Goal: Check status: Check status

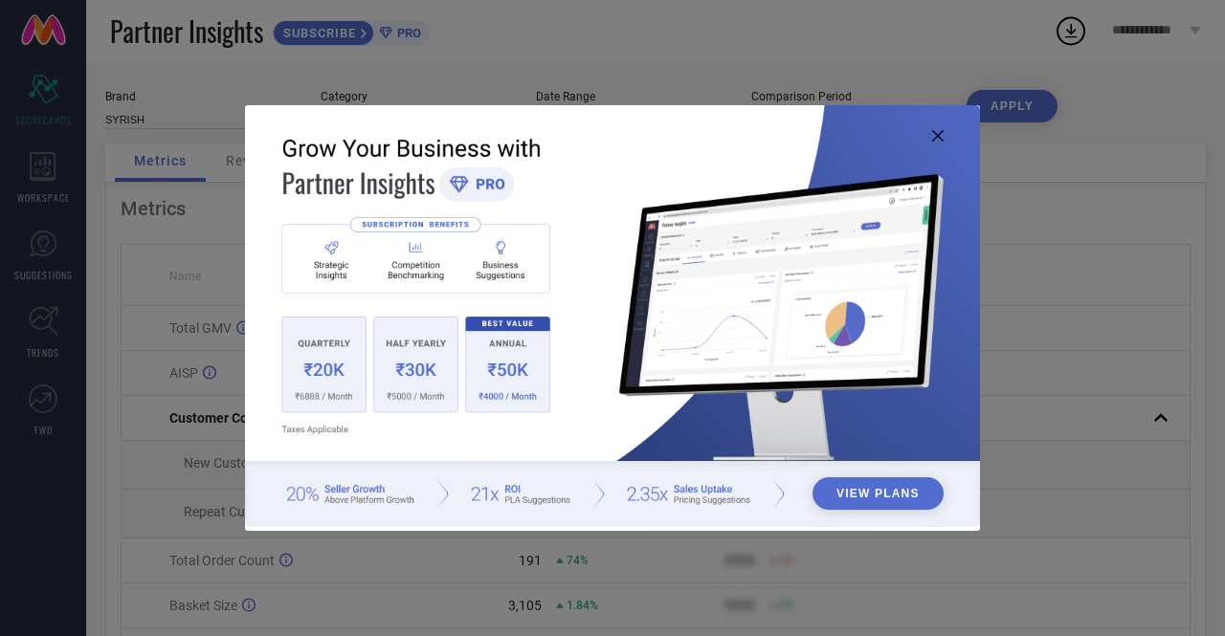
click at [938, 132] on icon at bounding box center [937, 135] width 11 height 11
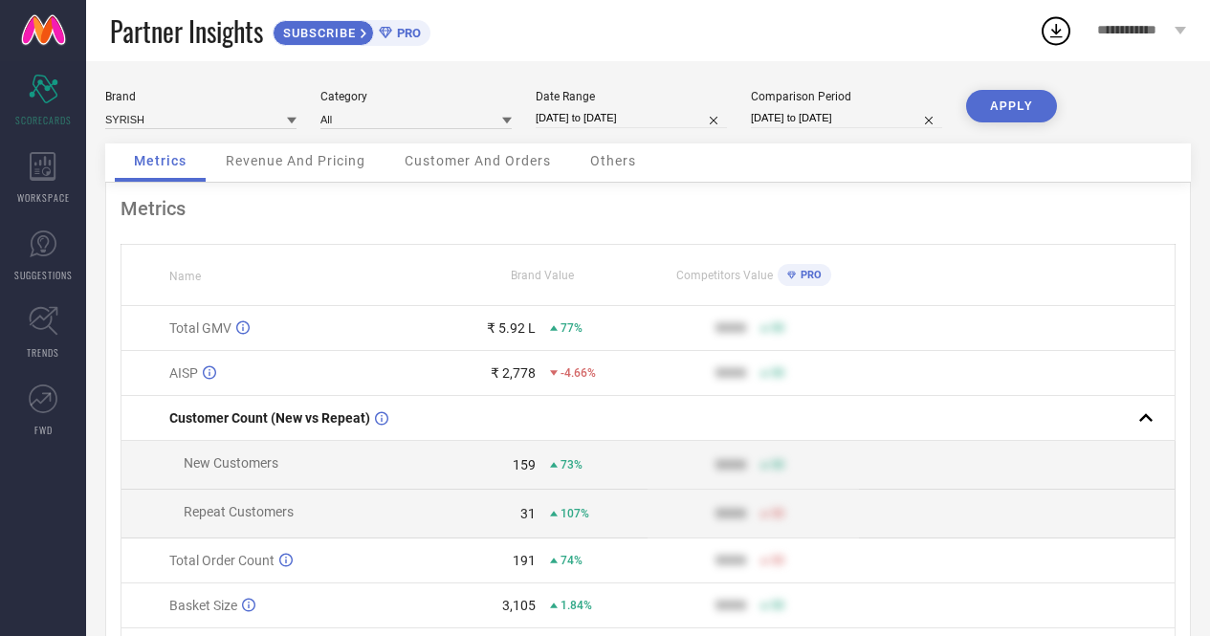
select select "7"
select select "2025"
select select "8"
select select "2025"
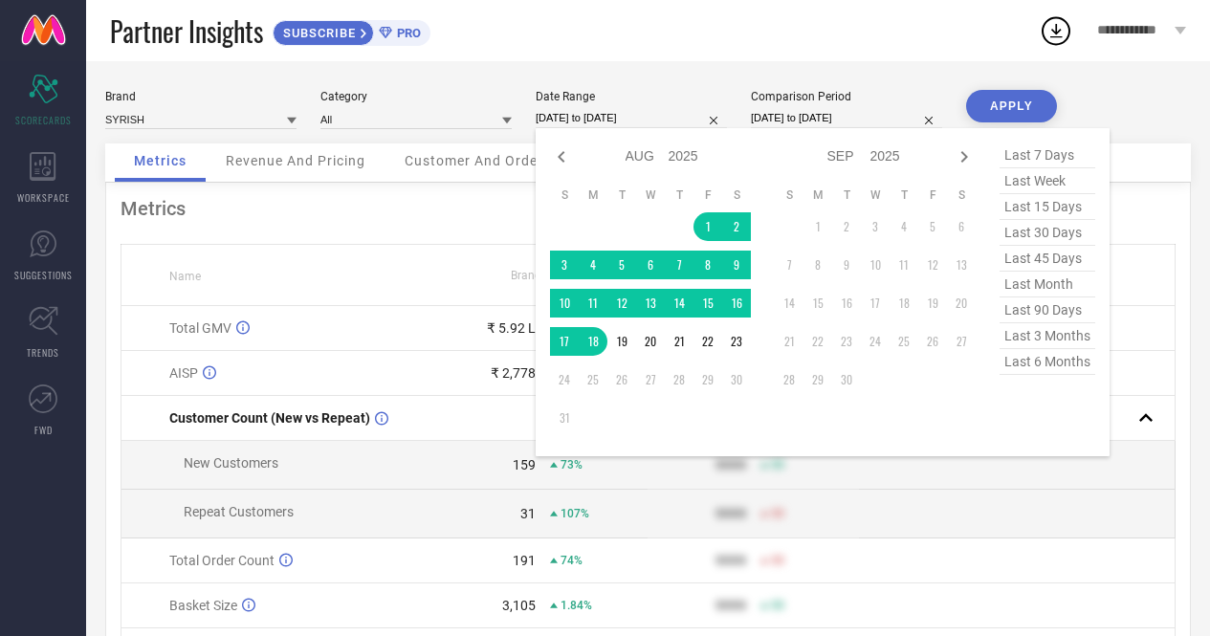
click at [591, 114] on input "[DATE] to [DATE]" at bounding box center [631, 118] width 191 height 20
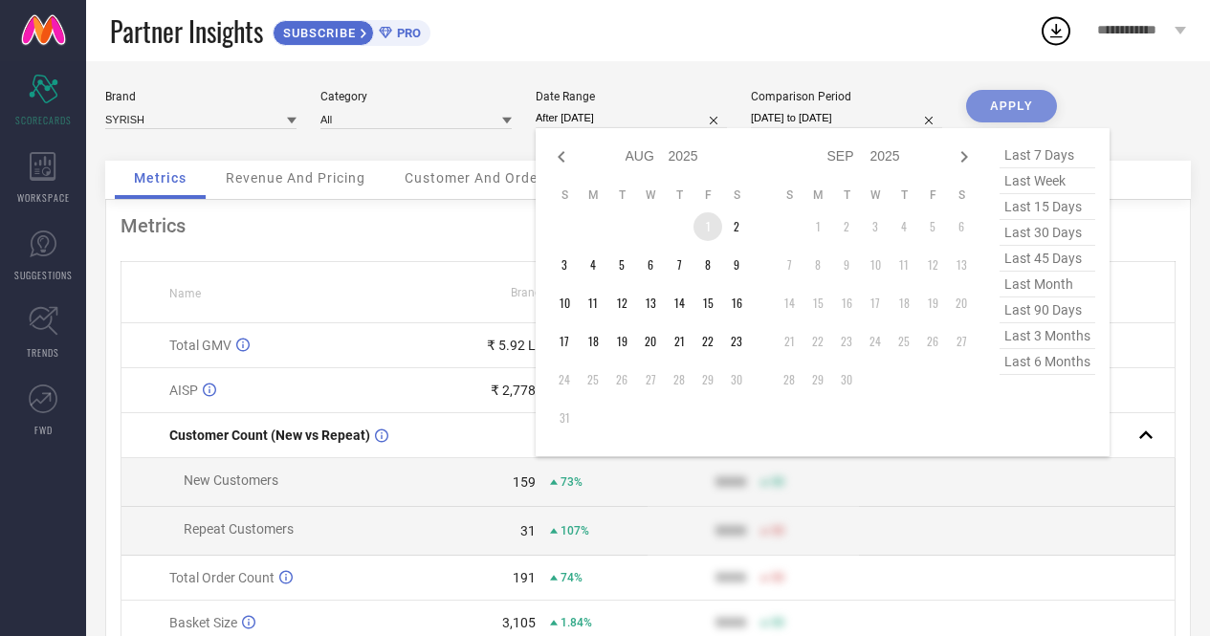
click at [706, 228] on td "1" at bounding box center [708, 226] width 29 height 29
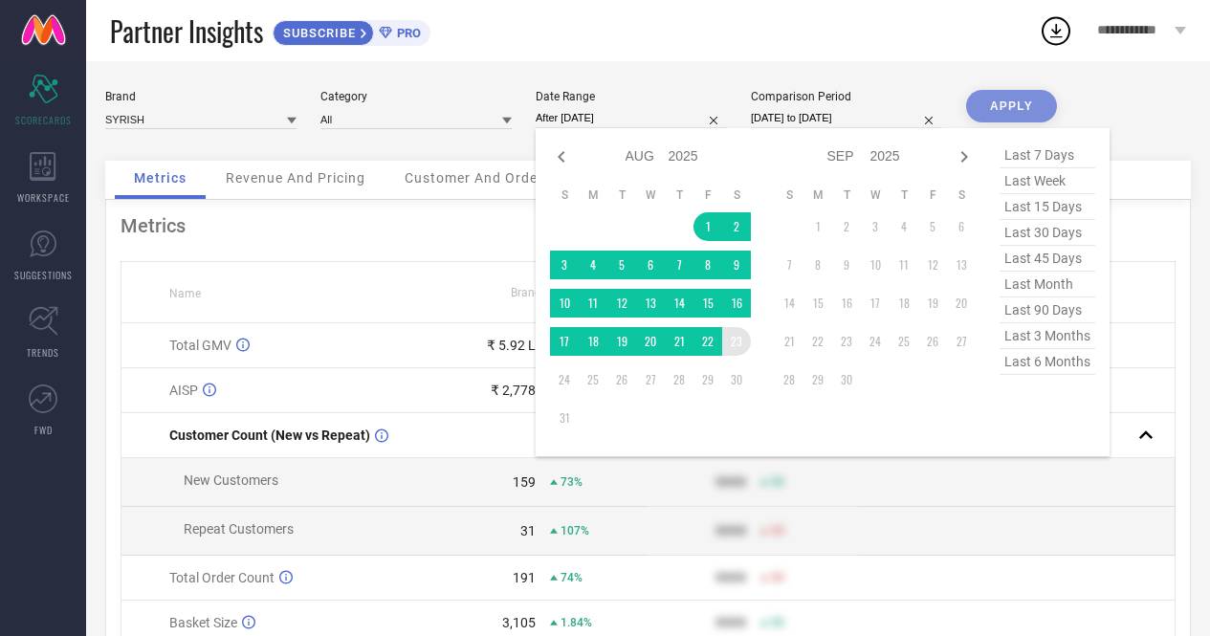
type input "[DATE] to [DATE]"
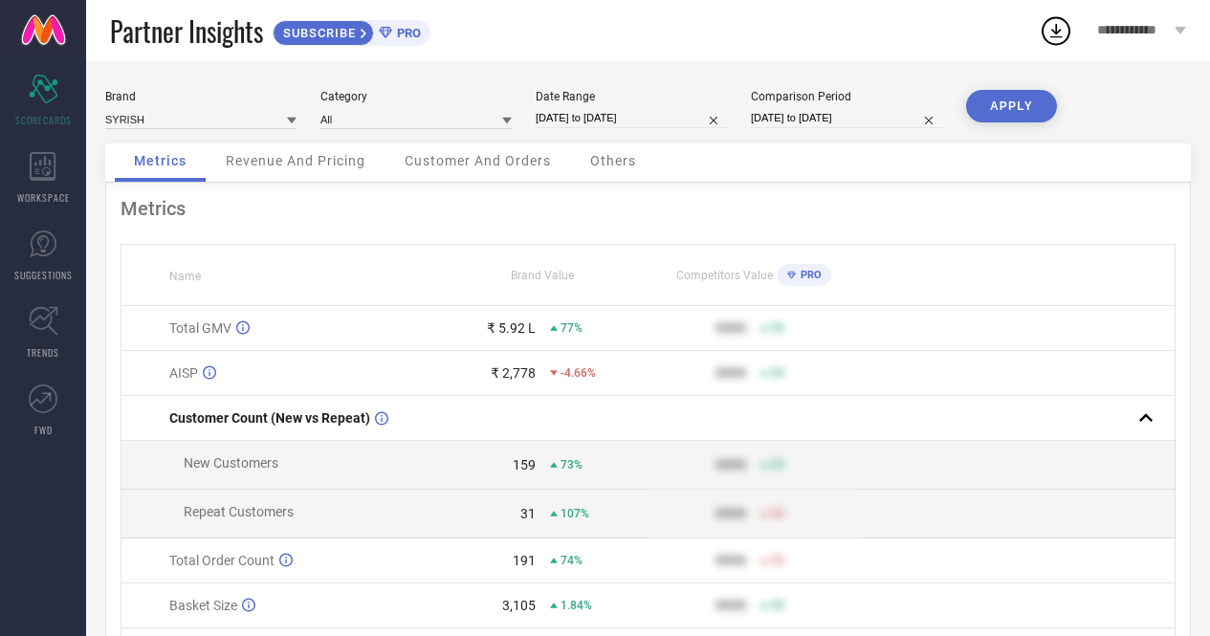
click at [992, 100] on button "APPLY" at bounding box center [1011, 106] width 91 height 33
select select "7"
select select "2025"
select select "8"
select select "2025"
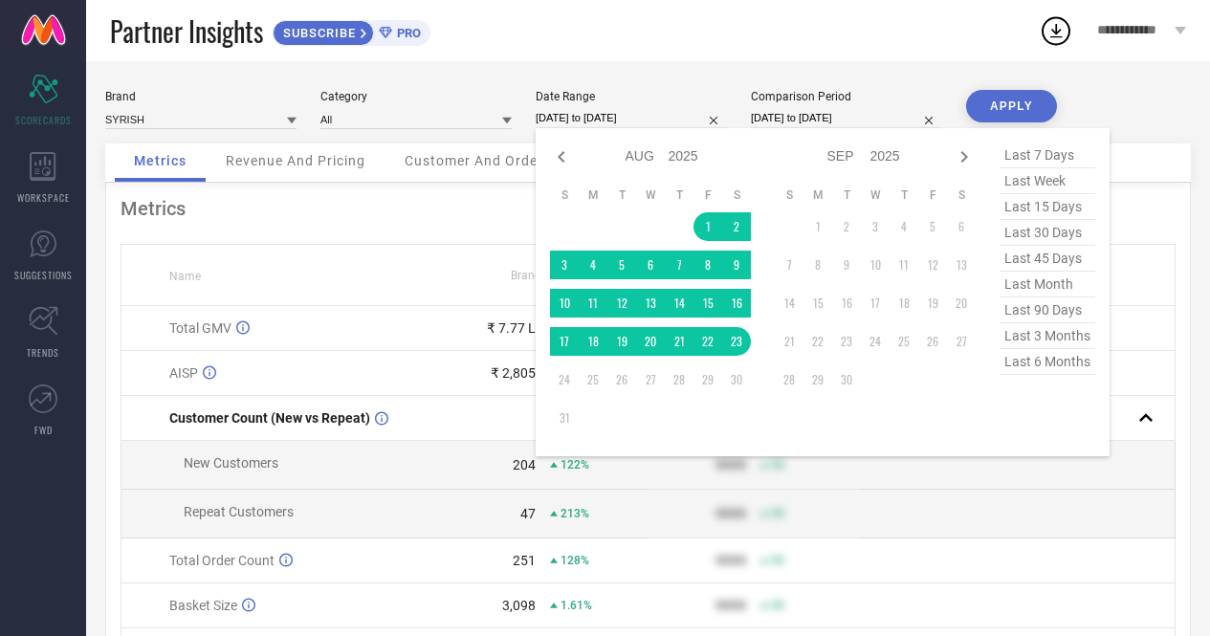
click at [573, 114] on input "[DATE] to [DATE]" at bounding box center [631, 118] width 191 height 20
click at [558, 153] on icon at bounding box center [561, 156] width 23 height 23
select select "6"
select select "2025"
select select "7"
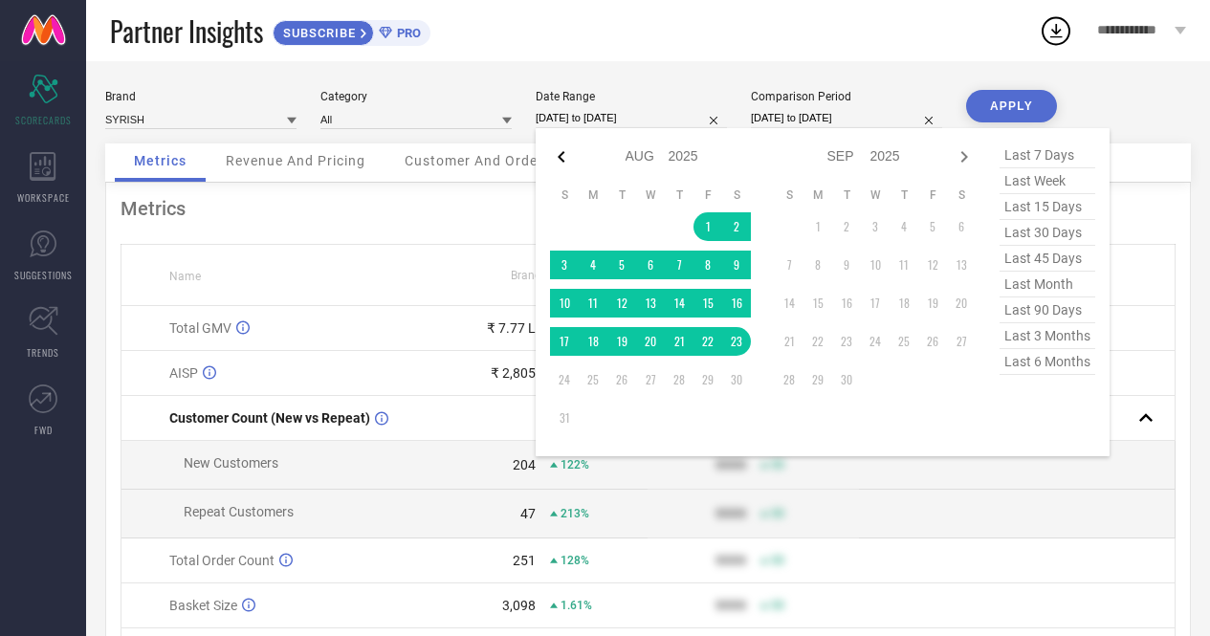
select select "2025"
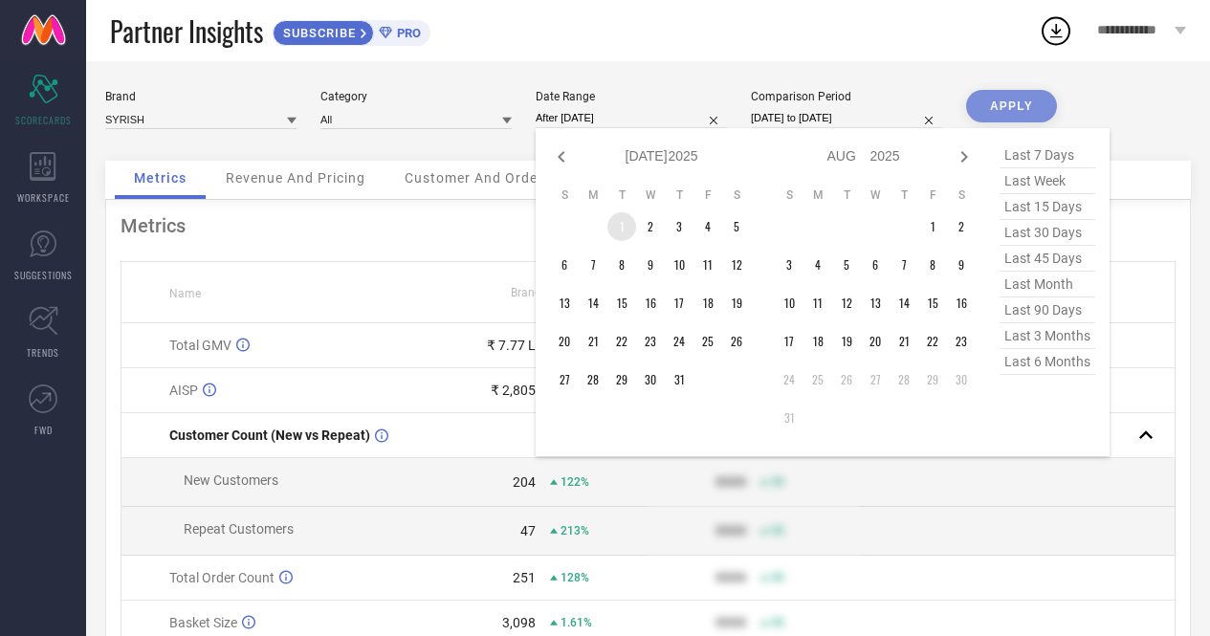
click at [619, 231] on td "1" at bounding box center [622, 226] width 29 height 29
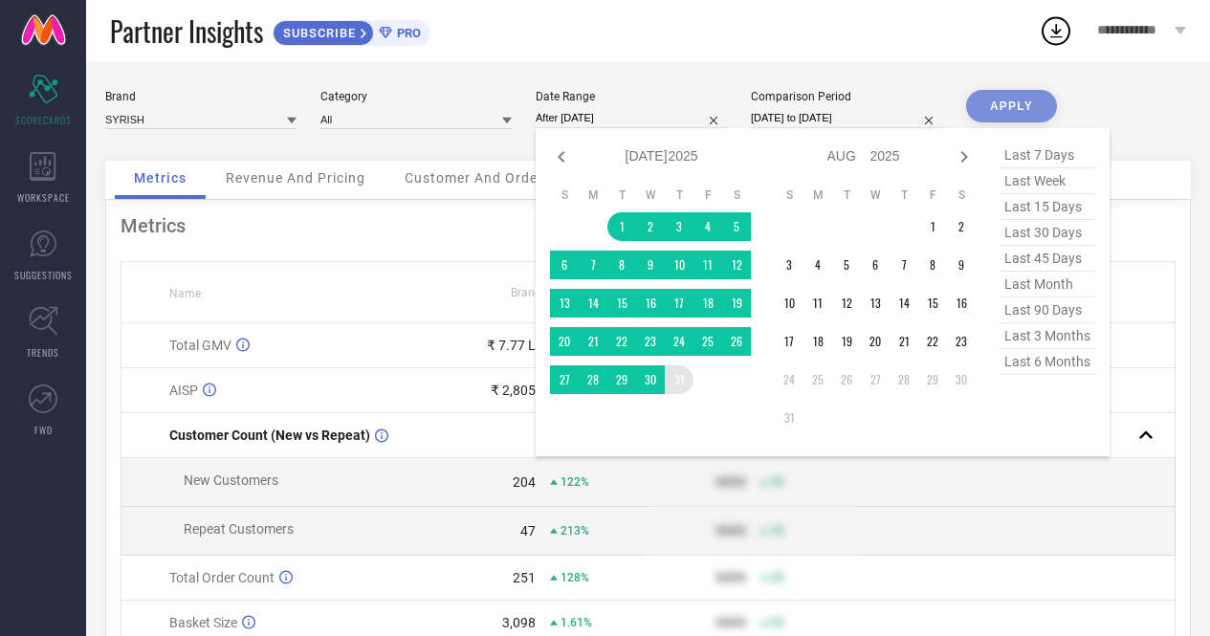
type input "[DATE] to [DATE]"
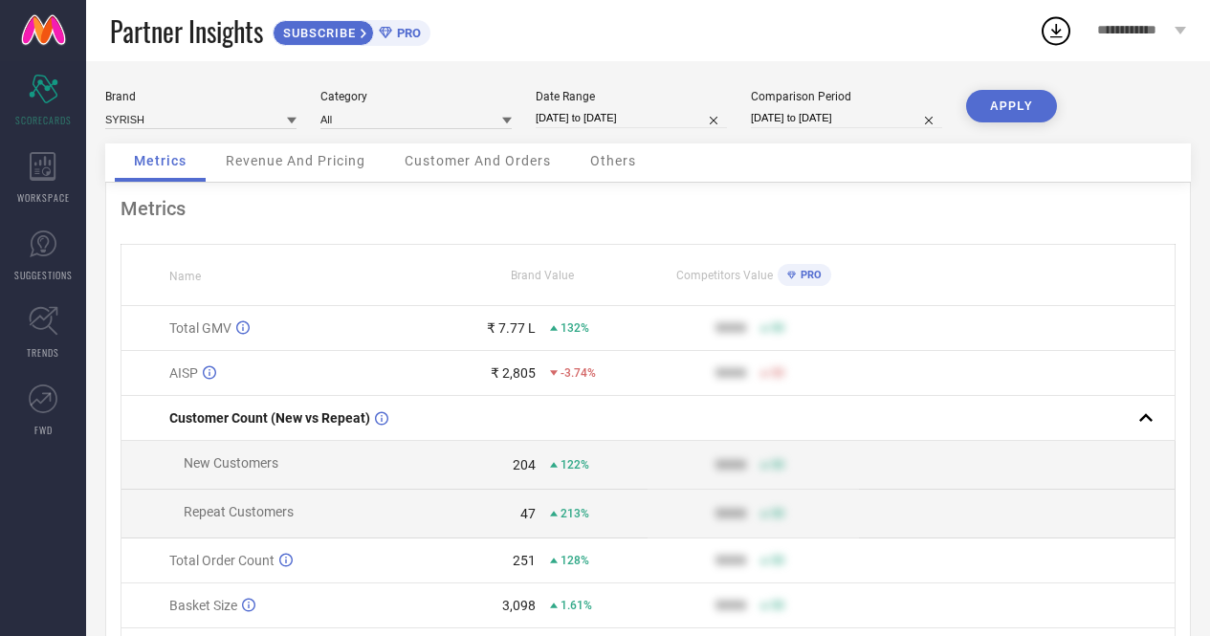
click at [1003, 96] on button "APPLY" at bounding box center [1011, 106] width 91 height 33
select select "6"
select select "2025"
select select "7"
select select "2025"
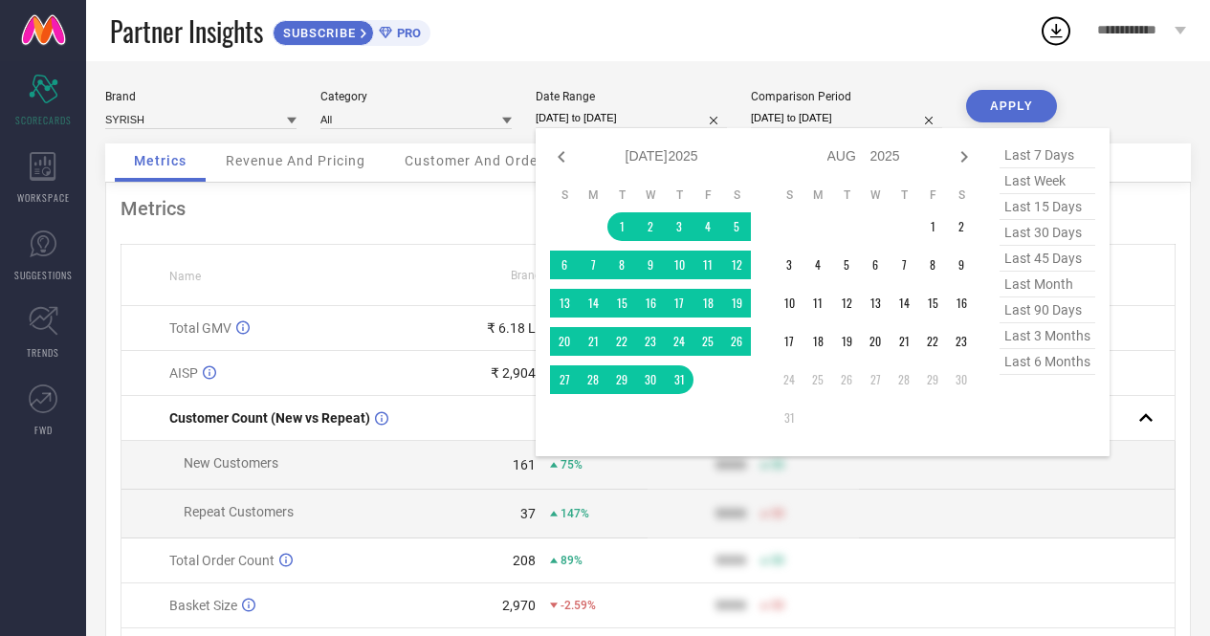
click at [615, 115] on input "[DATE] to [DATE]" at bounding box center [631, 118] width 191 height 20
click at [562, 156] on icon at bounding box center [561, 156] width 23 height 23
select select "5"
select select "2025"
select select "6"
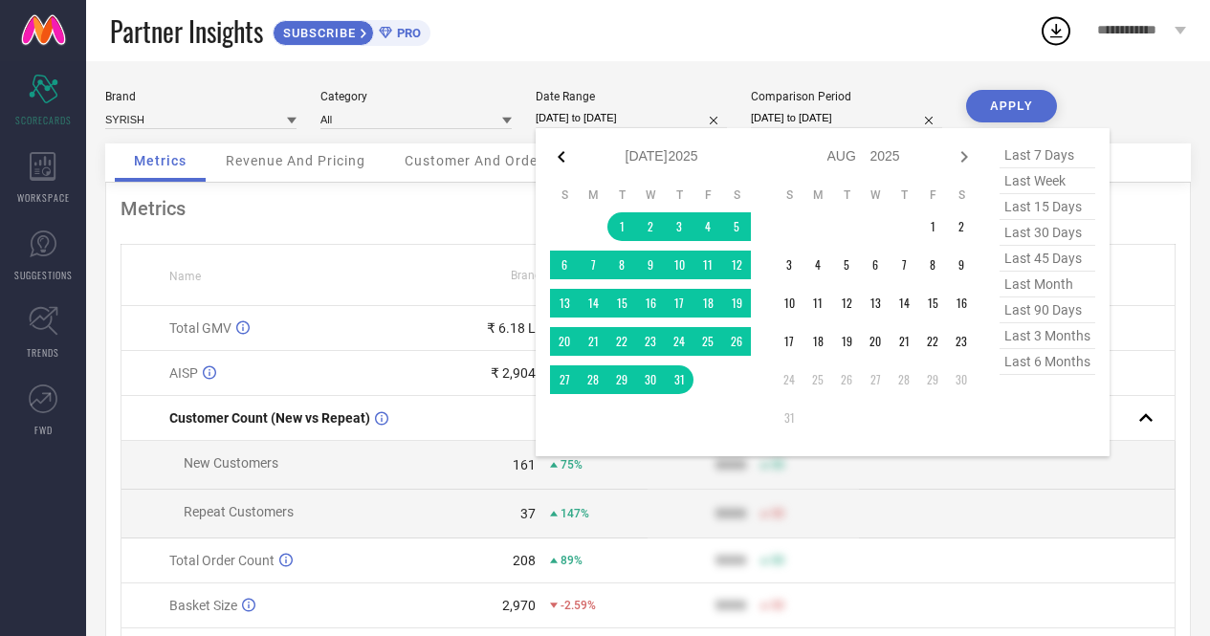
select select "2025"
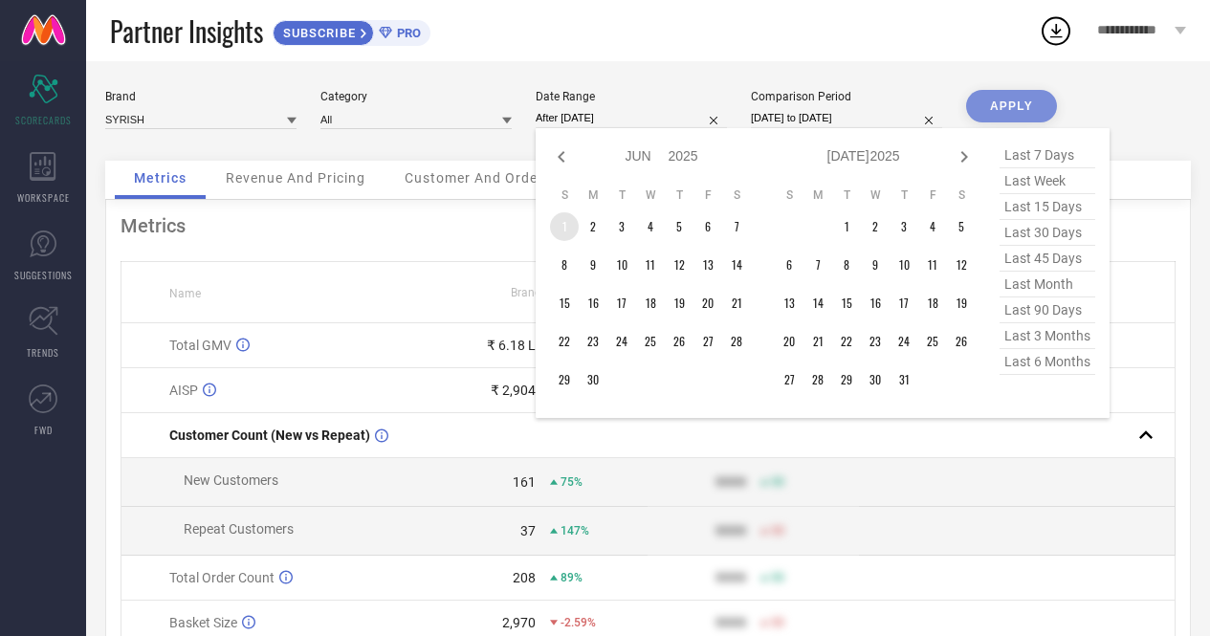
click at [565, 228] on td "1" at bounding box center [564, 226] width 29 height 29
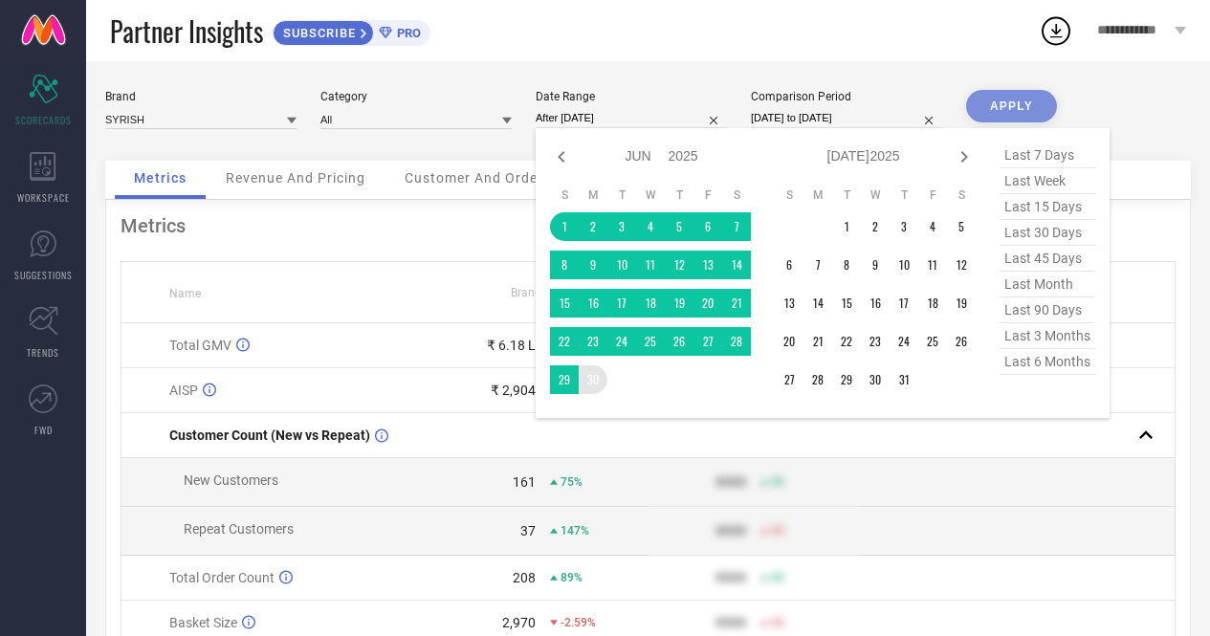
type input "[DATE] to [DATE]"
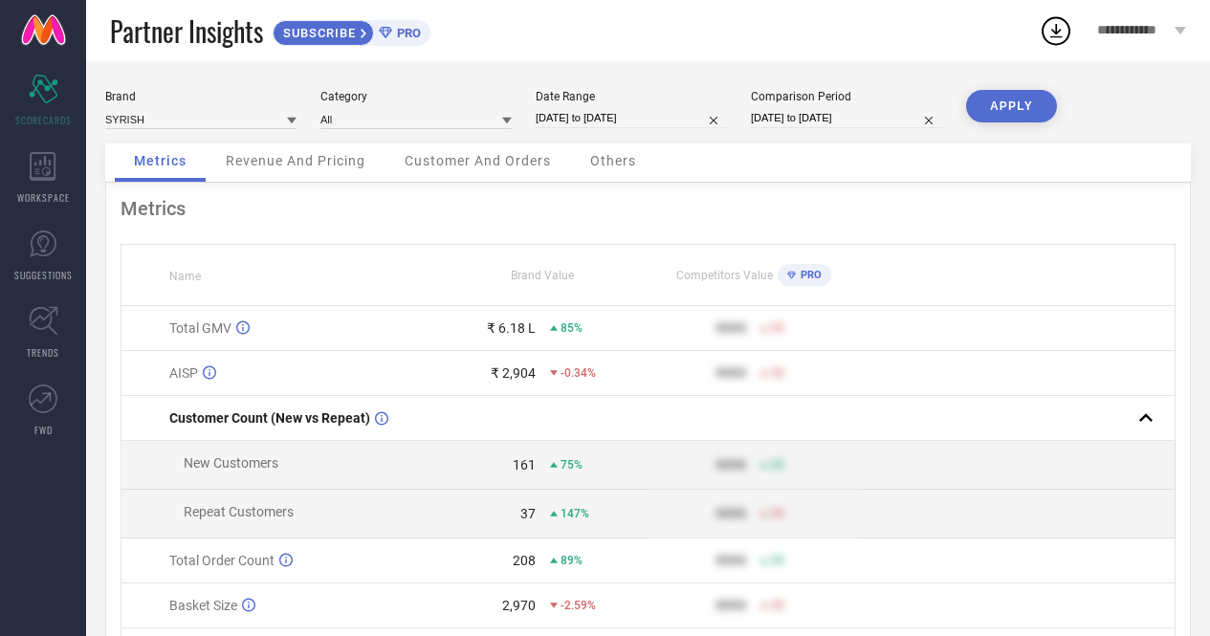
click at [995, 104] on button "APPLY" at bounding box center [1011, 106] width 91 height 33
select select "5"
select select "2025"
select select "6"
select select "2025"
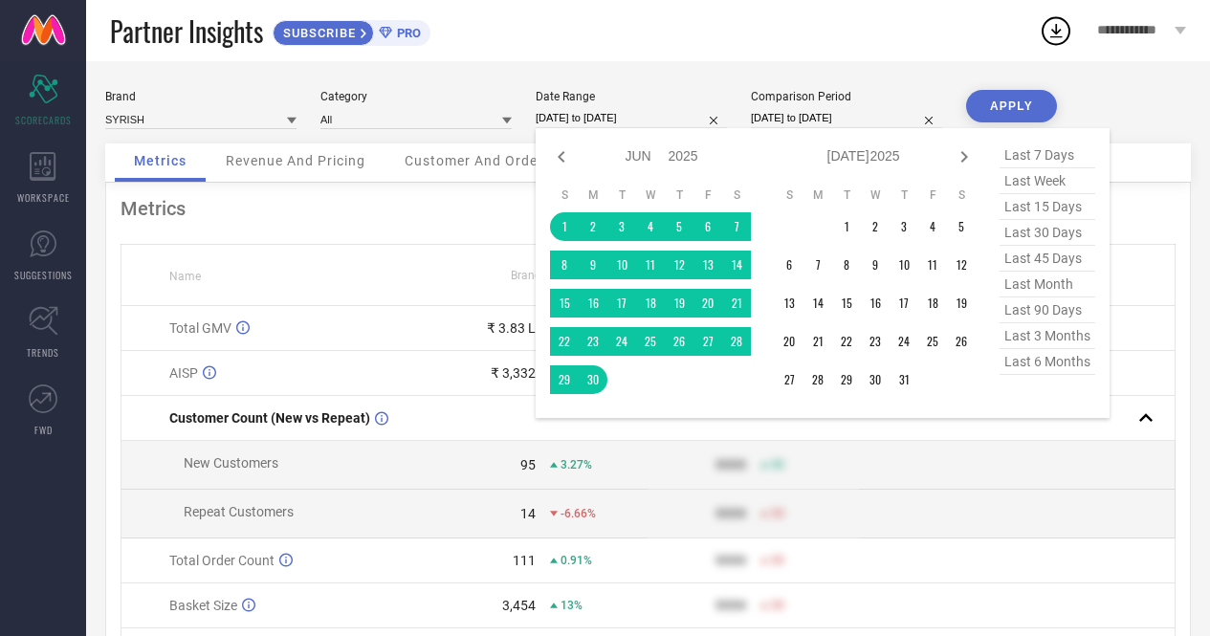
click at [639, 112] on input "[DATE] to [DATE]" at bounding box center [631, 118] width 191 height 20
click at [560, 156] on icon at bounding box center [561, 156] width 7 height 11
select select "4"
select select "2025"
select select "5"
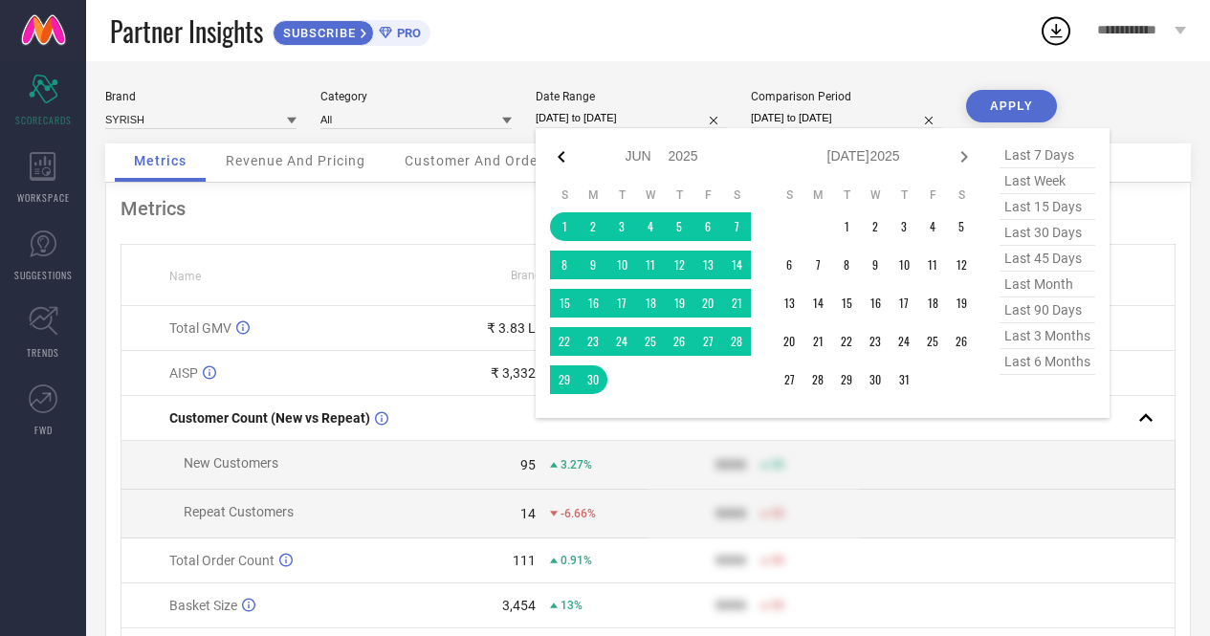
select select "2025"
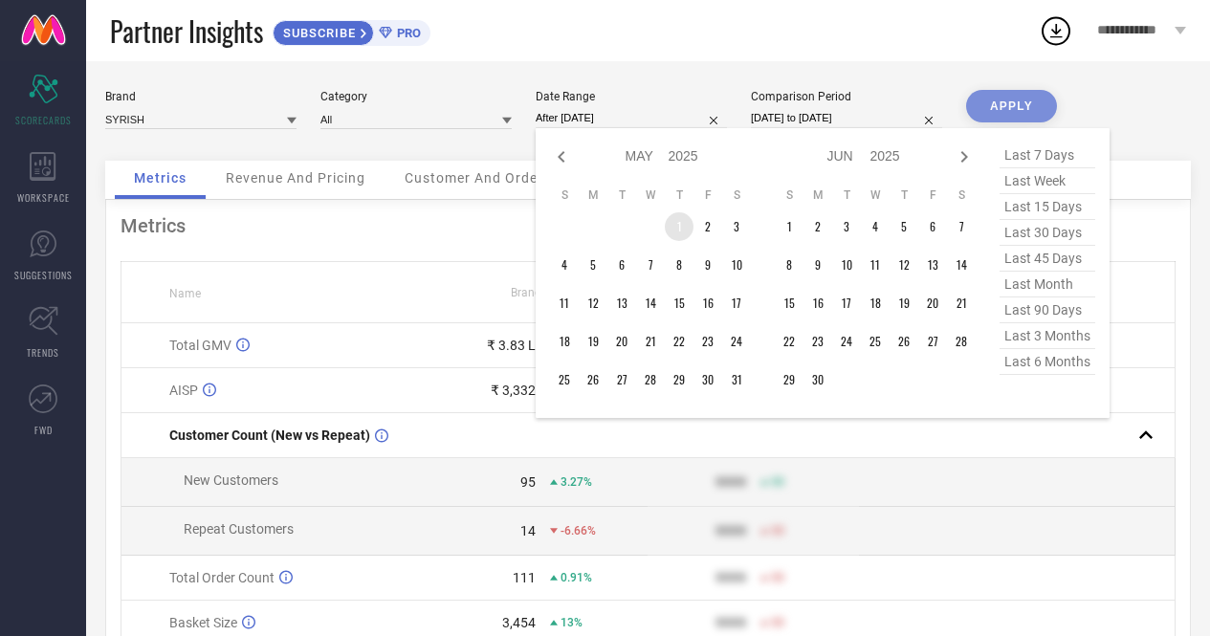
click at [679, 234] on td "1" at bounding box center [679, 226] width 29 height 29
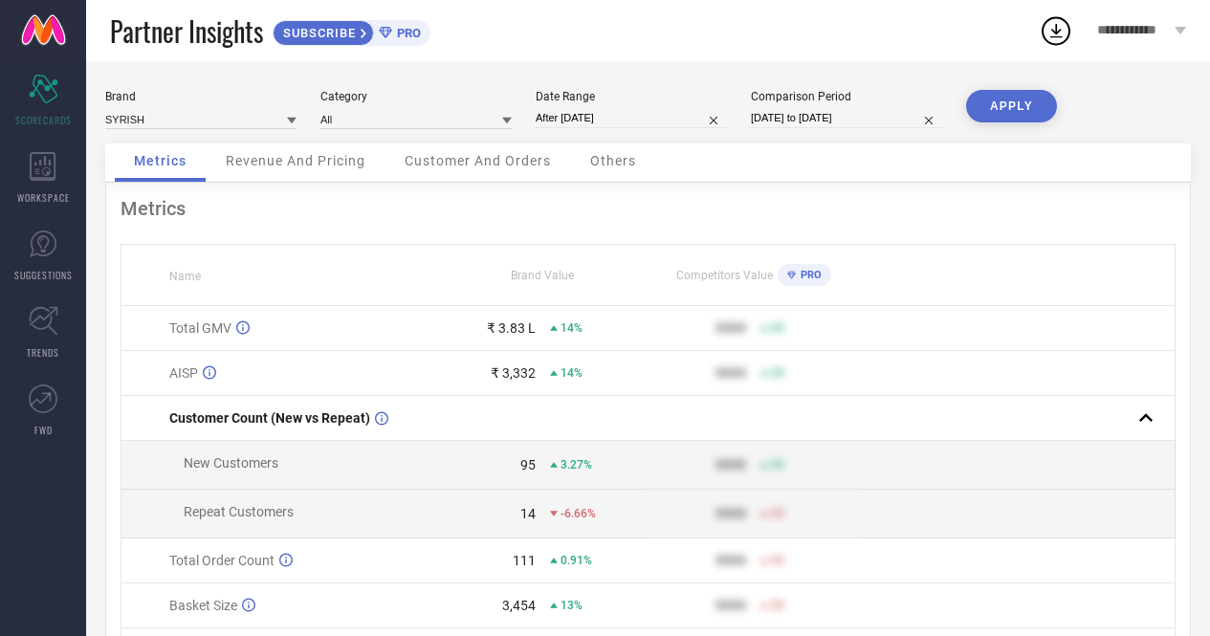
type input "[DATE] to [DATE]"
click at [1015, 105] on button "APPLY" at bounding box center [1011, 106] width 91 height 33
select select "4"
select select "2025"
select select "5"
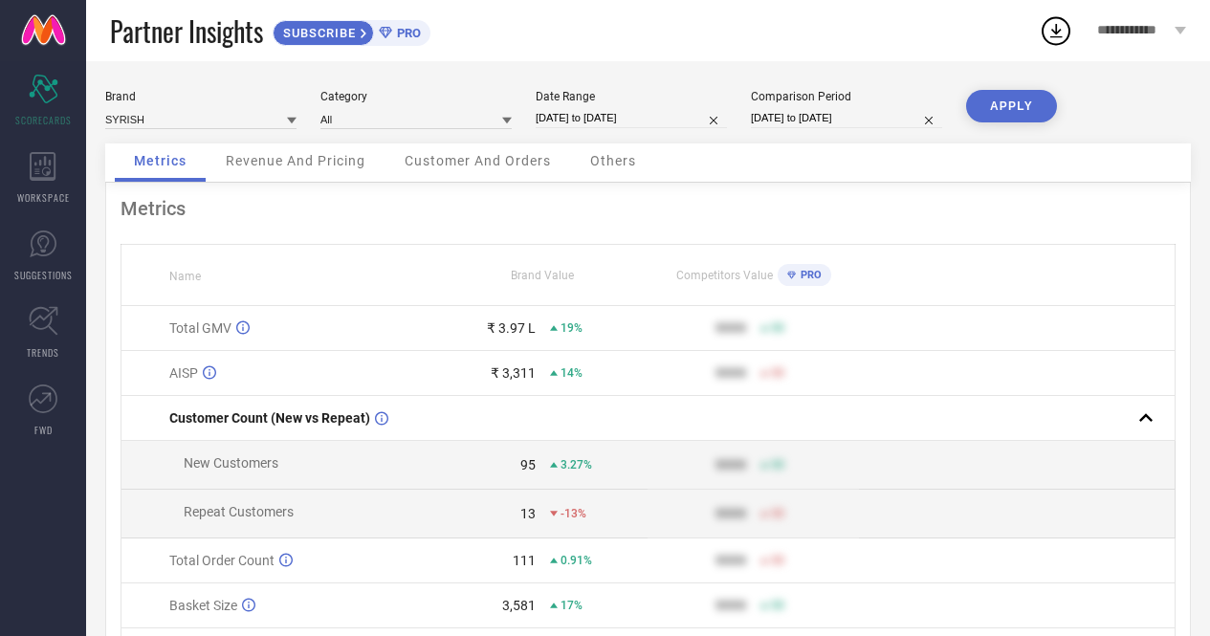
select select "2025"
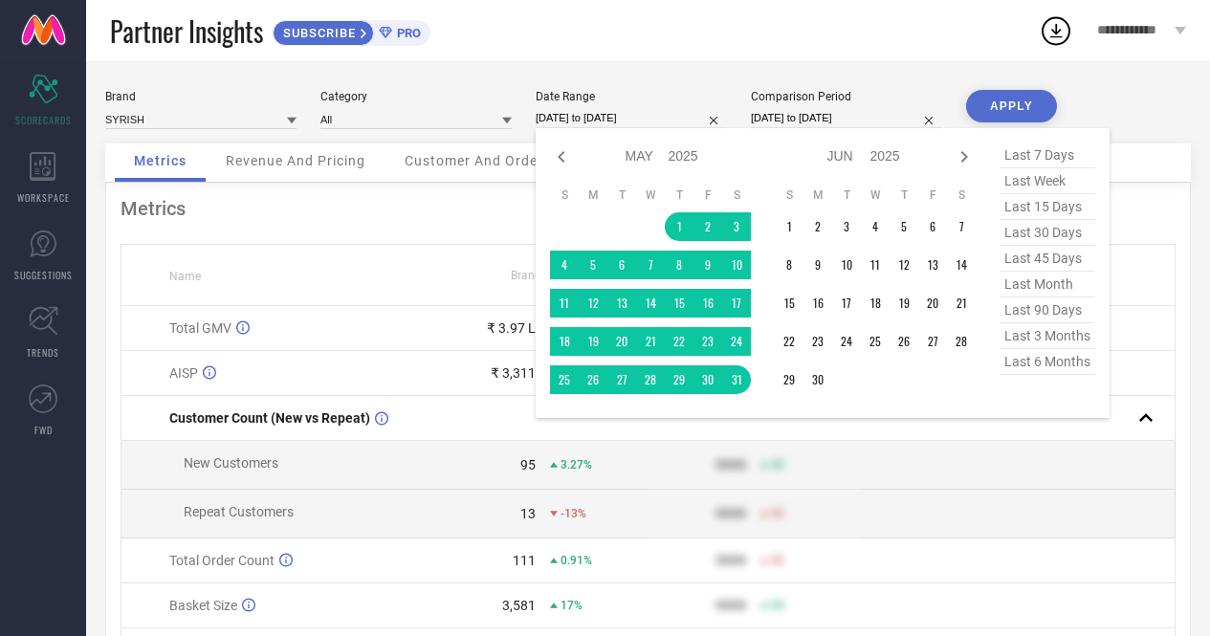
click at [631, 125] on input "[DATE] to [DATE]" at bounding box center [631, 118] width 191 height 20
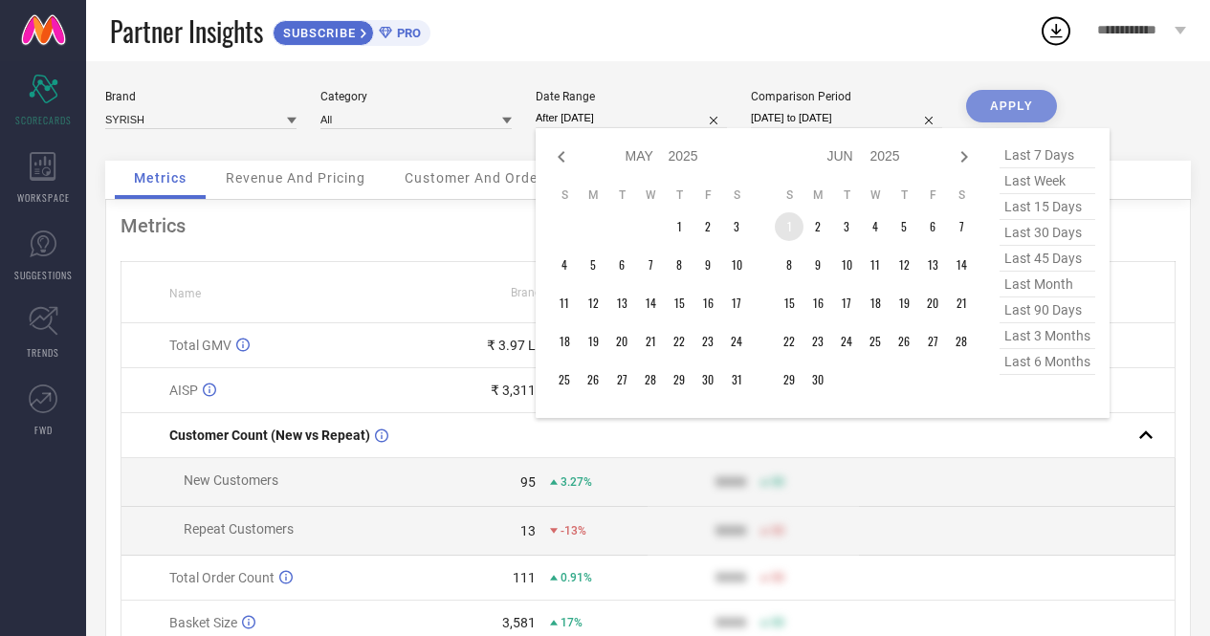
click at [784, 224] on td "1" at bounding box center [789, 226] width 29 height 29
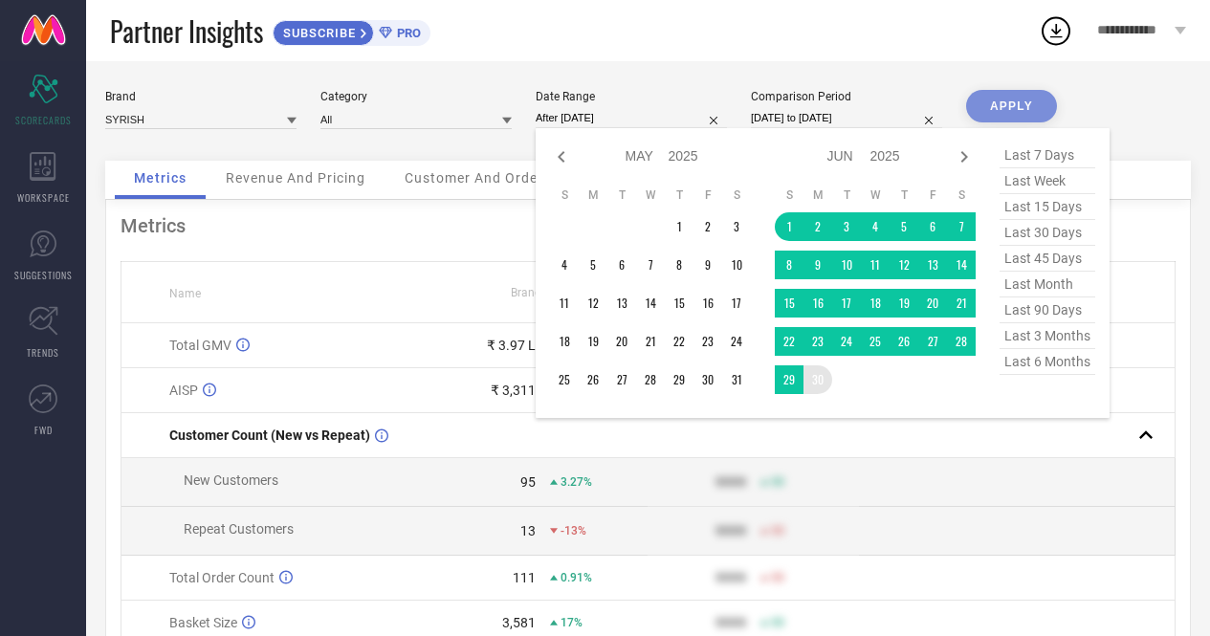
type input "[DATE] to [DATE]"
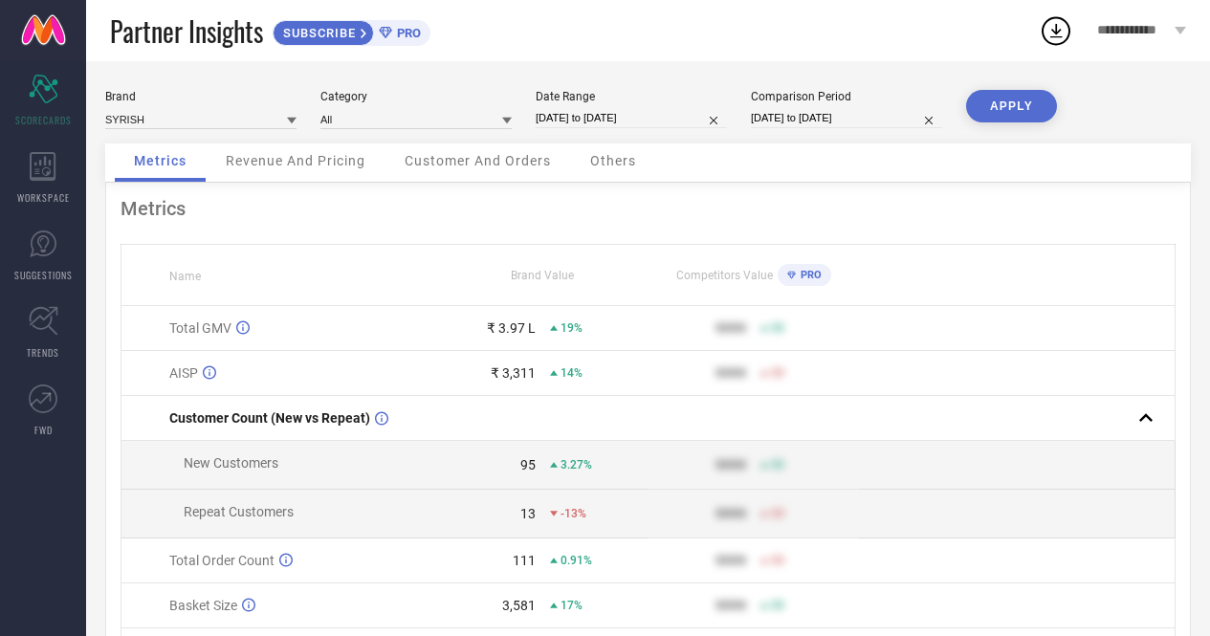
click at [994, 114] on button "APPLY" at bounding box center [1011, 106] width 91 height 33
click at [561, 107] on div "Date Range [DATE] to [DATE]" at bounding box center [631, 109] width 191 height 39
select select "5"
select select "2025"
select select "6"
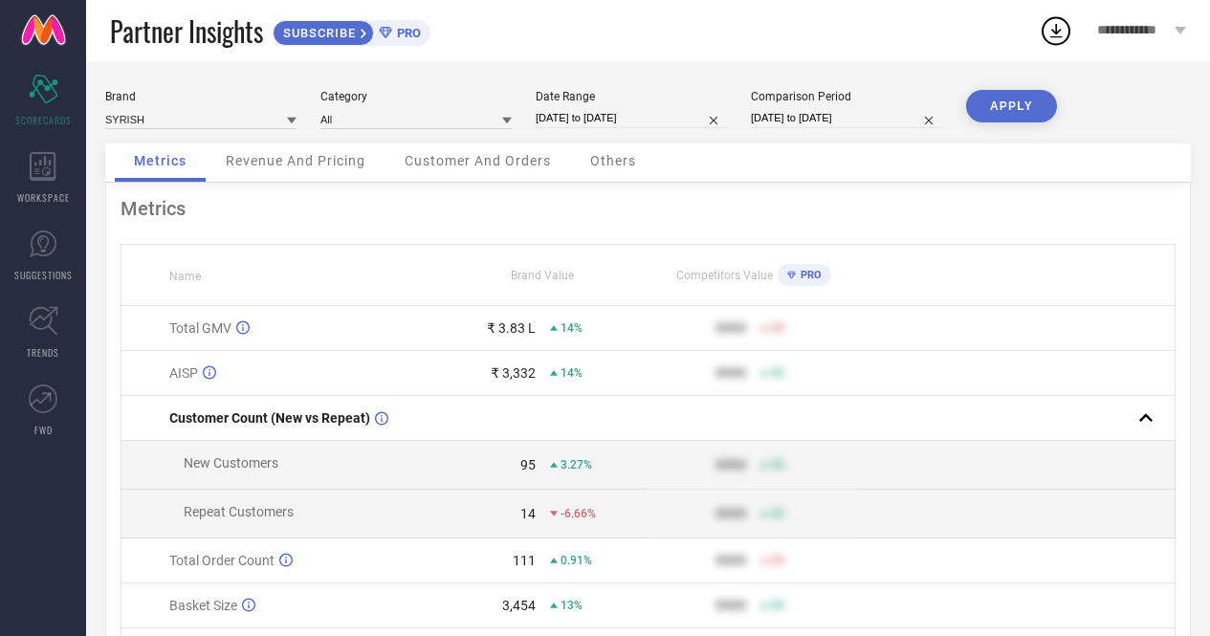
select select "2025"
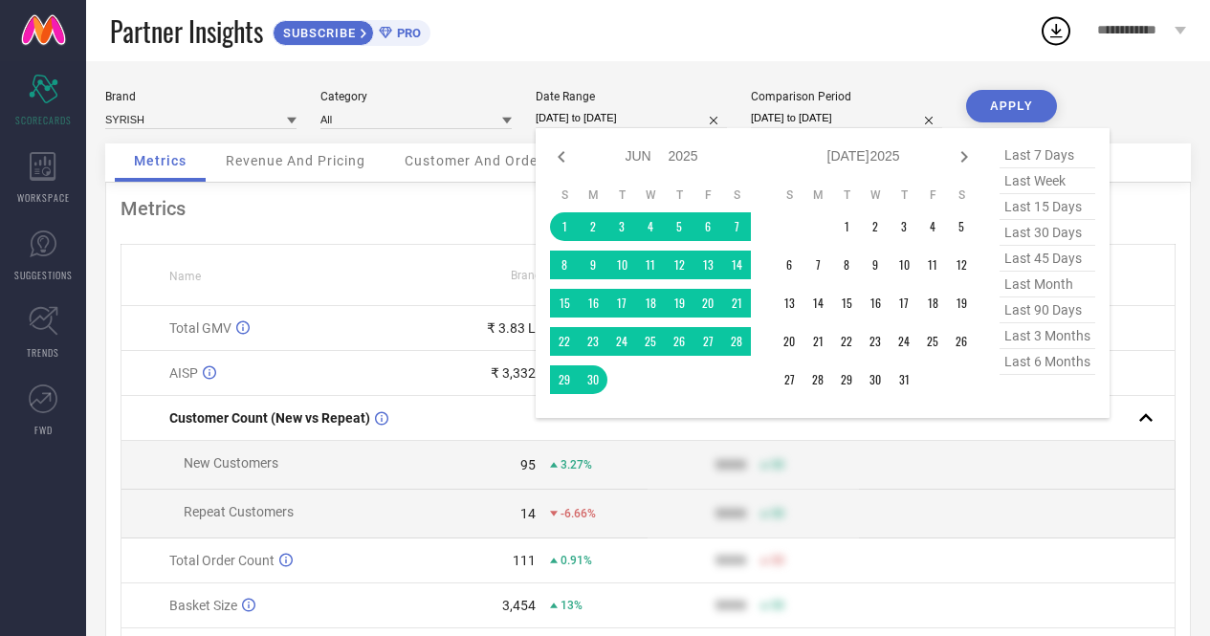
click at [564, 116] on input "[DATE] to [DATE]" at bounding box center [631, 118] width 191 height 20
click at [965, 163] on icon at bounding box center [964, 156] width 23 height 23
select select "6"
select select "2025"
select select "7"
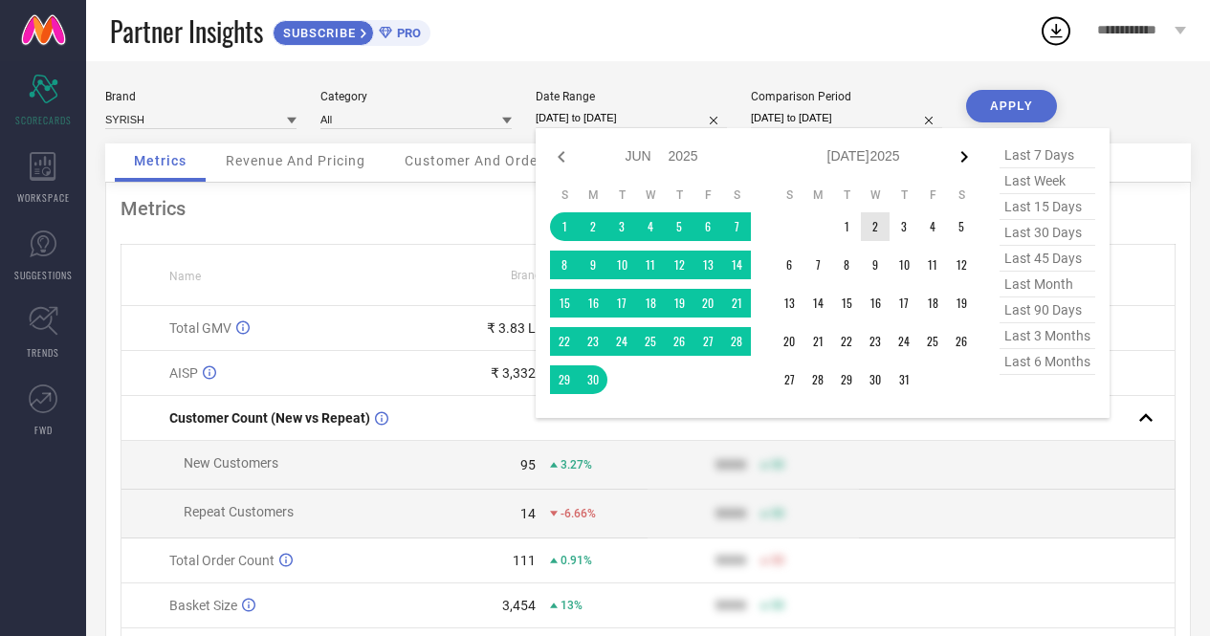
select select "2025"
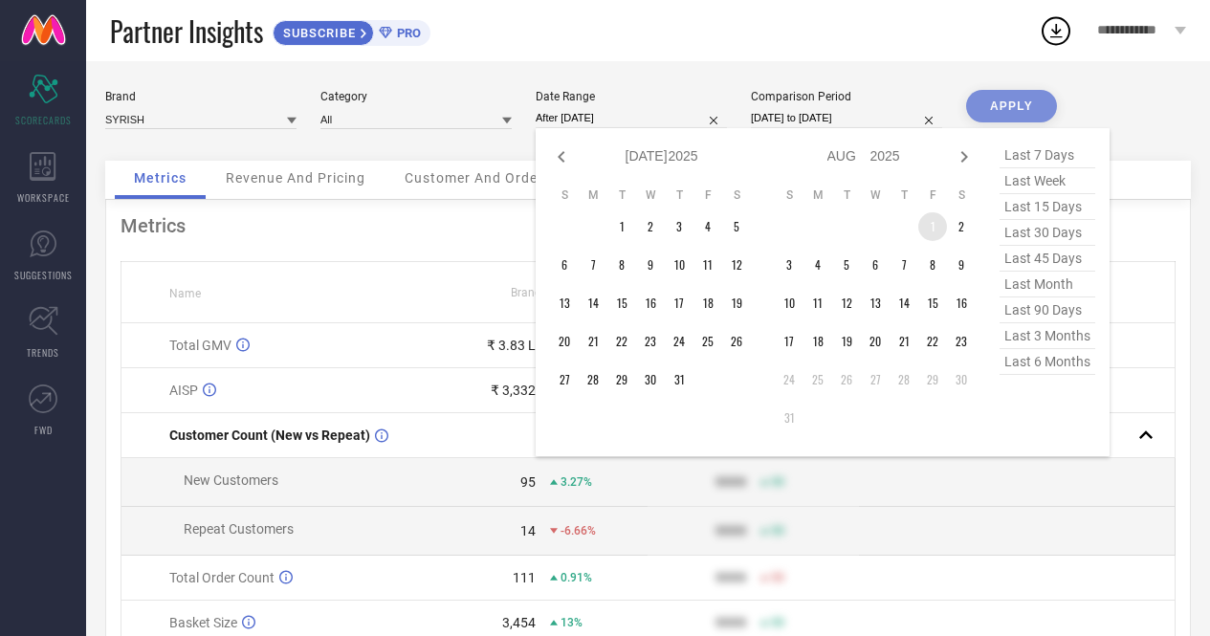
click at [934, 232] on td "1" at bounding box center [933, 226] width 29 height 29
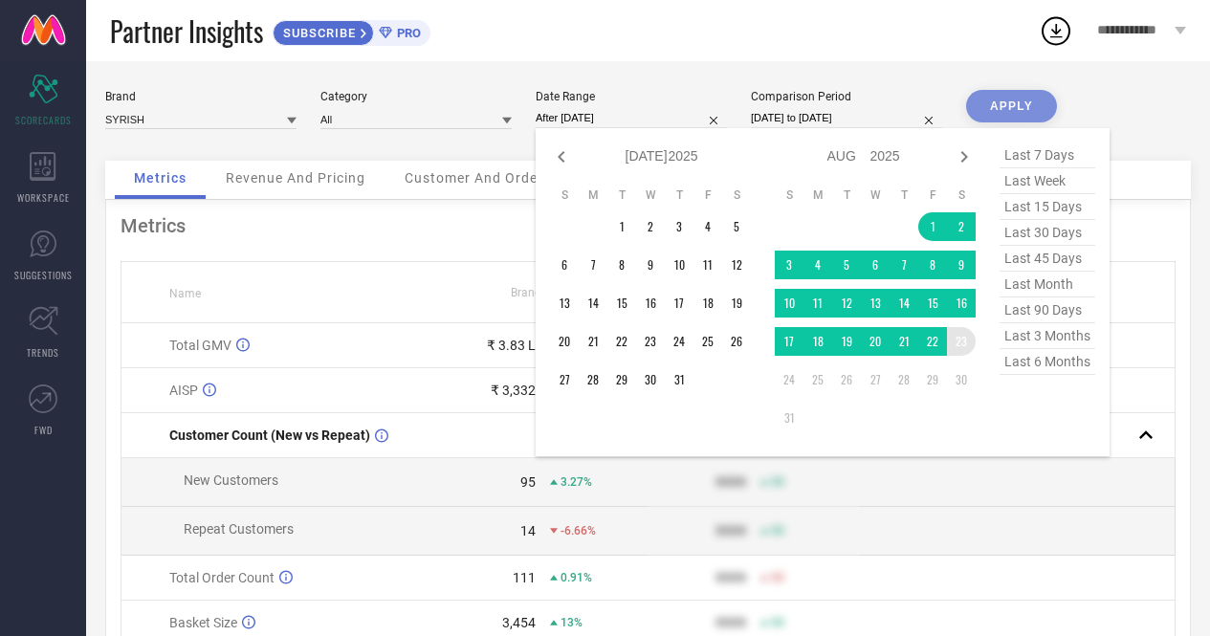
type input "[DATE] to [DATE]"
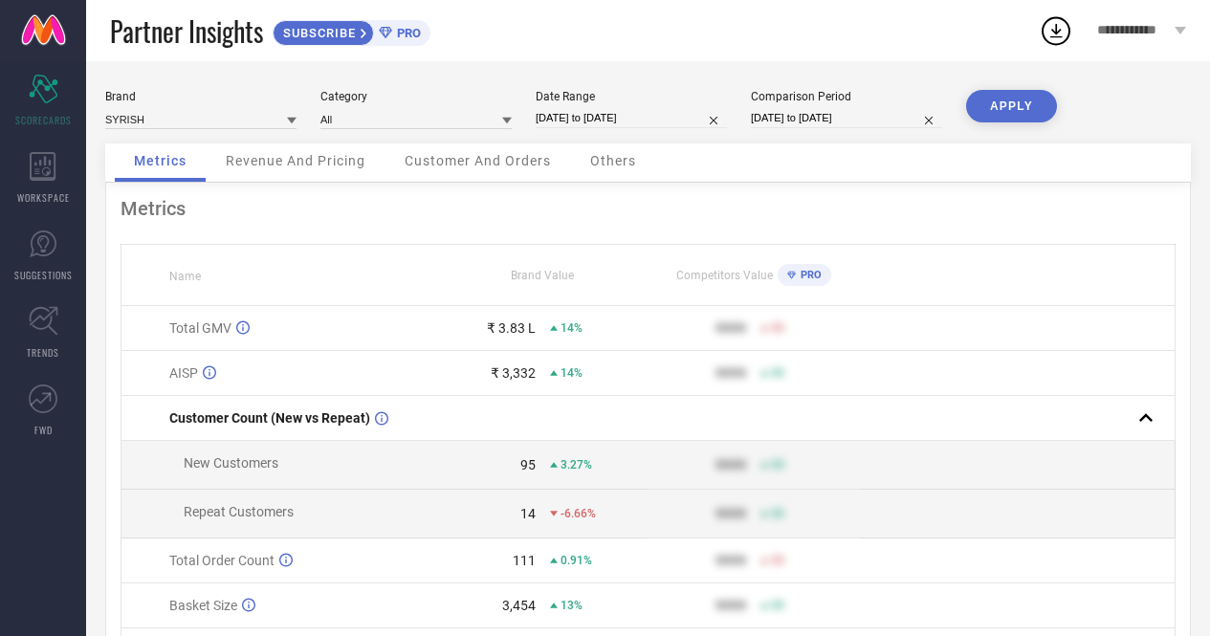
select select "7"
select select "2025"
select select "8"
select select "2025"
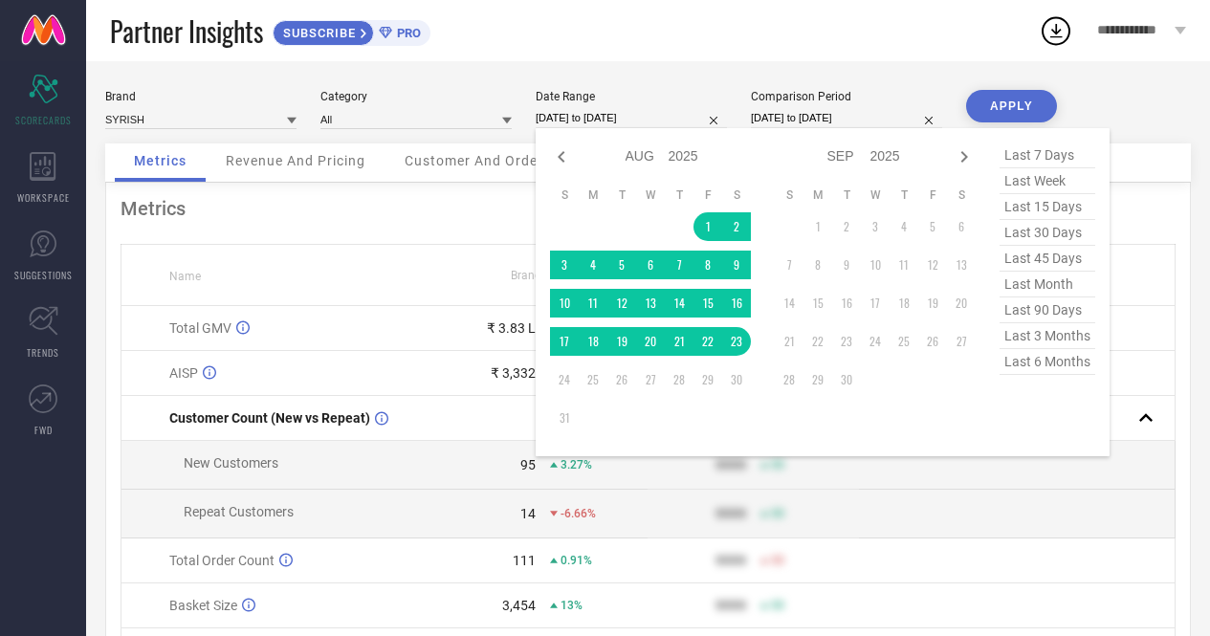
click at [607, 112] on input "[DATE] to [DATE]" at bounding box center [631, 118] width 191 height 20
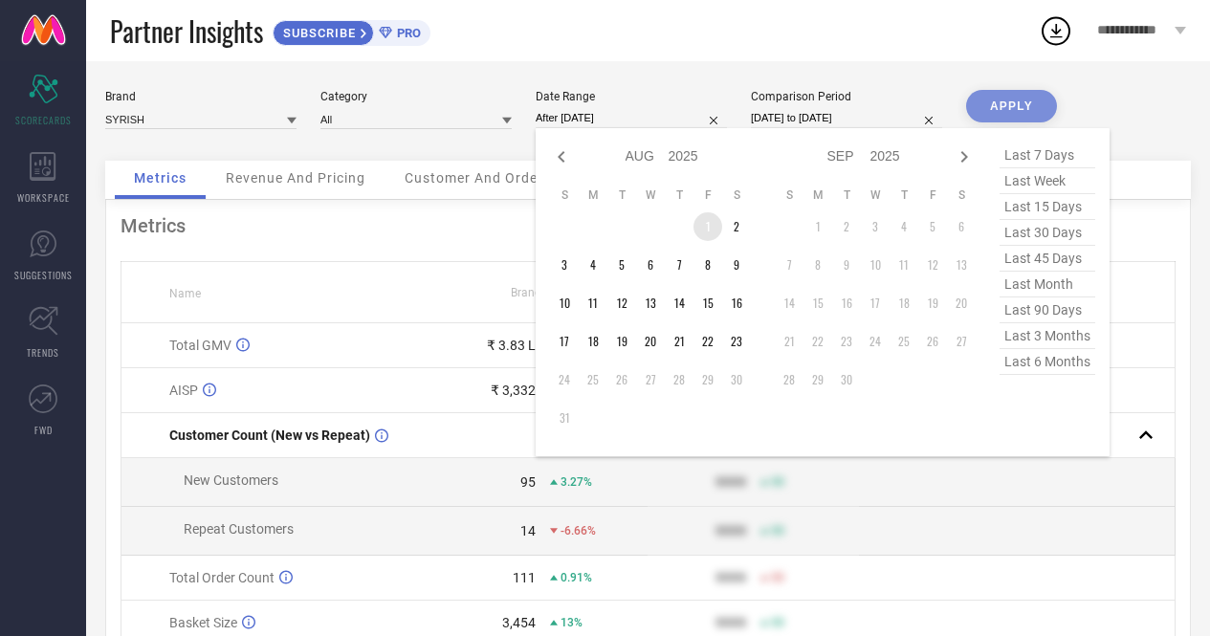
click at [700, 231] on td "1" at bounding box center [708, 226] width 29 height 29
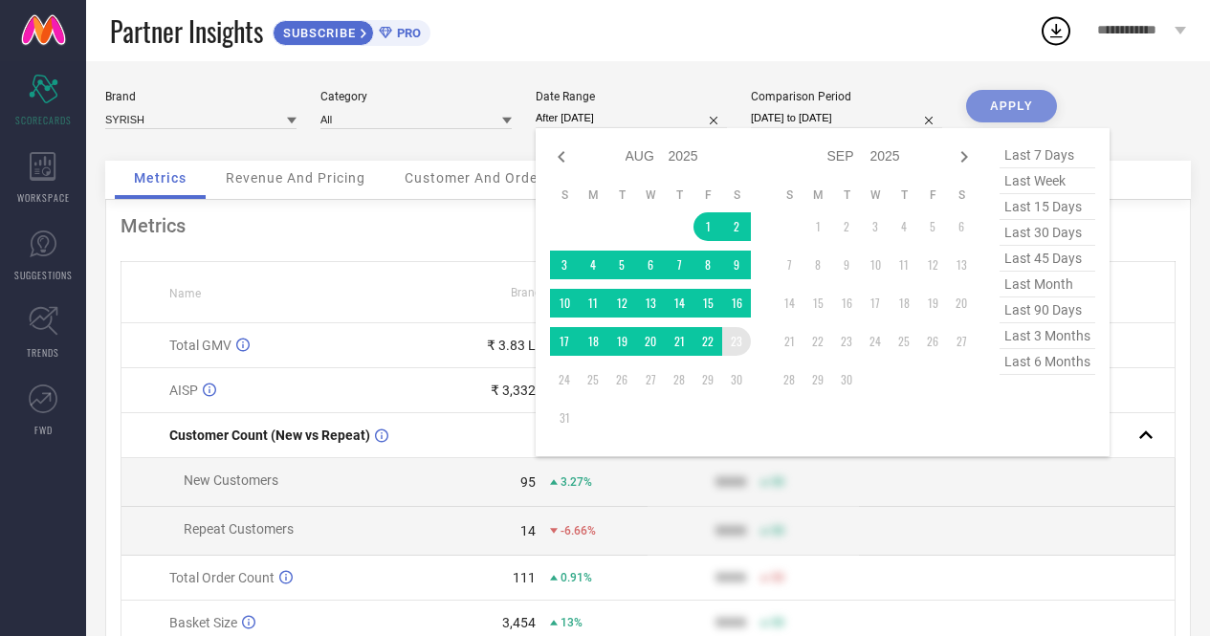
type input "[DATE] to [DATE]"
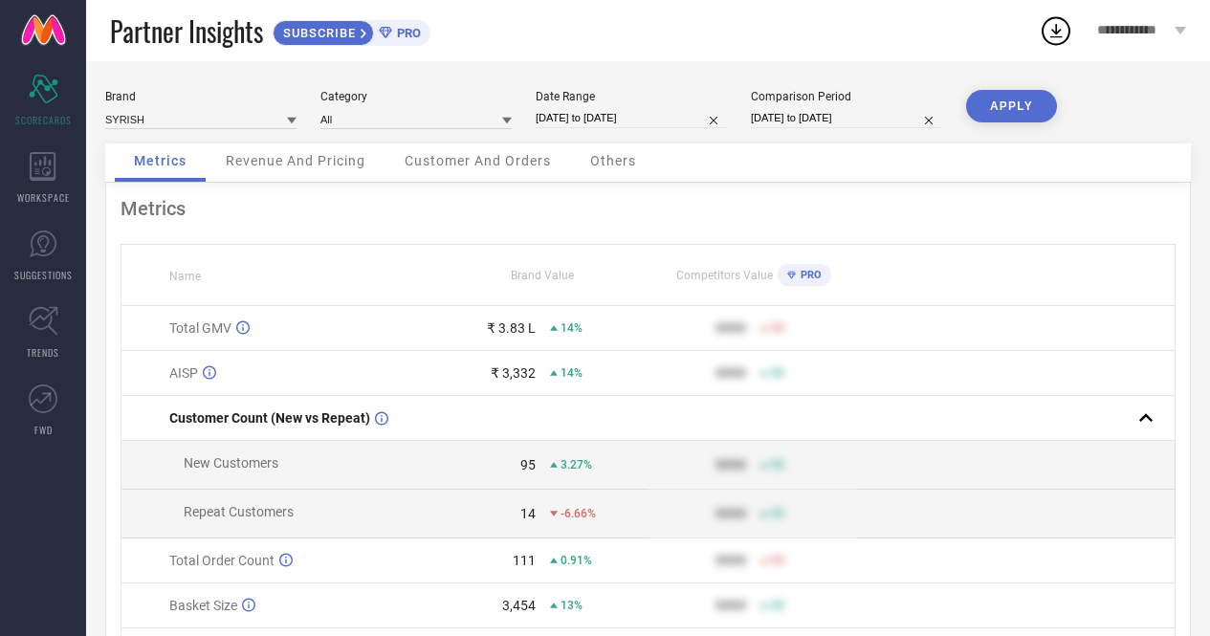
click at [998, 111] on button "APPLY" at bounding box center [1011, 106] width 91 height 33
select select "7"
select select "2025"
select select "8"
select select "2025"
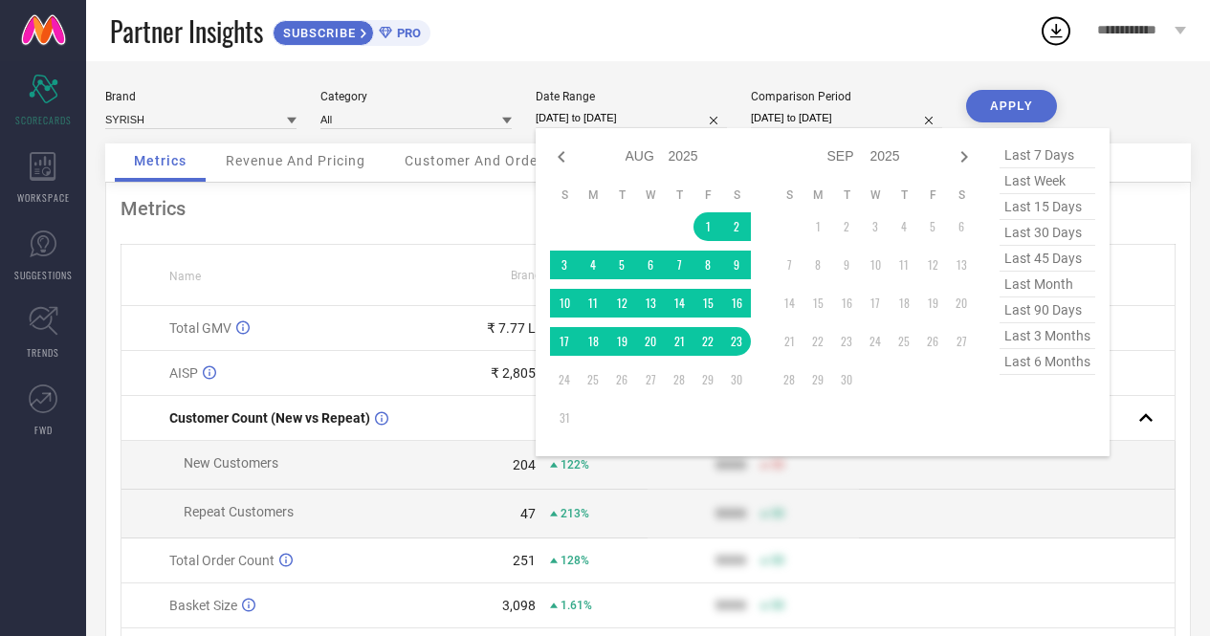
click at [630, 121] on input "[DATE] to [DATE]" at bounding box center [631, 118] width 191 height 20
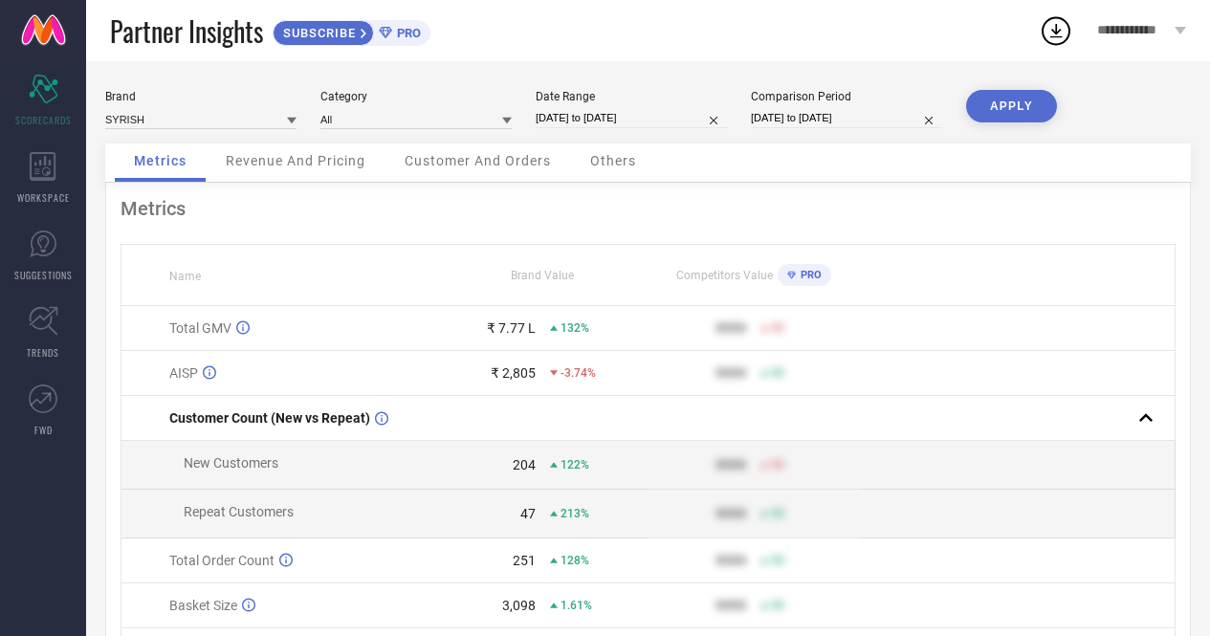
click at [771, 25] on div "Partner Insights SUBSCRIBE PRO" at bounding box center [574, 30] width 929 height 61
